Goal: Transaction & Acquisition: Purchase product/service

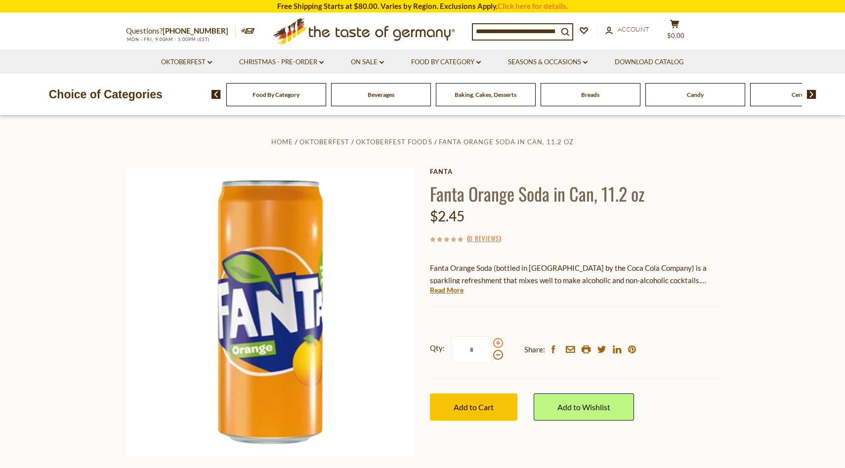
click at [498, 347] on span at bounding box center [498, 343] width 10 height 10
click at [492, 347] on input "*" at bounding box center [471, 349] width 41 height 27
click at [497, 355] on span at bounding box center [498, 355] width 10 height 10
click at [492, 355] on input "*" at bounding box center [471, 349] width 41 height 27
click at [497, 341] on span at bounding box center [498, 343] width 10 height 10
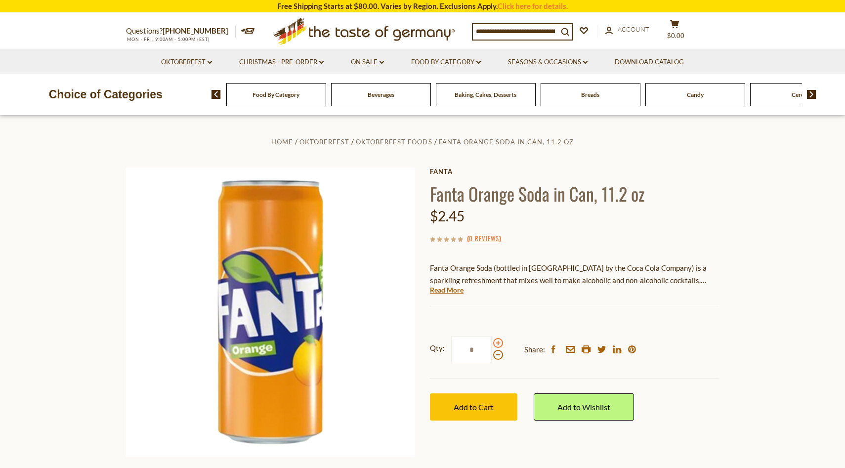
click at [492, 341] on input "*" at bounding box center [471, 349] width 41 height 27
click at [497, 341] on span at bounding box center [498, 343] width 10 height 10
click at [492, 341] on input "*" at bounding box center [471, 349] width 41 height 27
click at [496, 355] on span at bounding box center [498, 355] width 10 height 10
click at [492, 355] on input "*" at bounding box center [471, 349] width 41 height 27
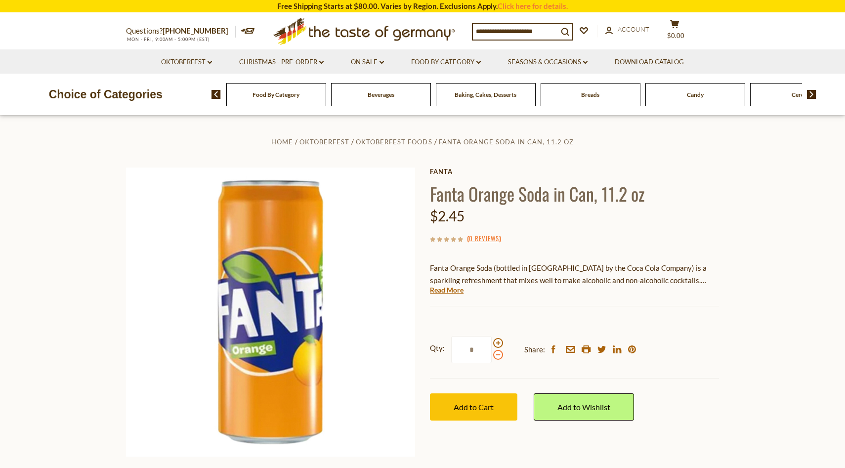
type input "*"
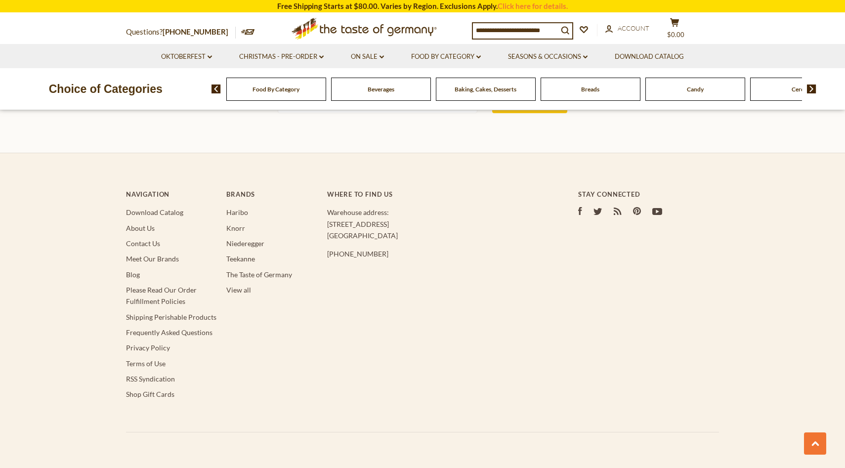
scroll to position [1714, 0]
